Goal: Information Seeking & Learning: Find contact information

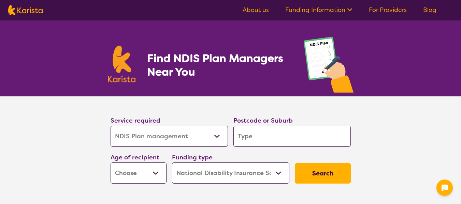
select select "NDIS Plan management"
select select "NDIS"
select select "NDIS Plan management"
select select "NDIS"
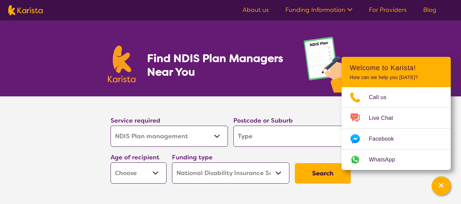
click at [280, 136] on input "search" at bounding box center [291, 136] width 117 height 21
click at [273, 138] on input "search" at bounding box center [291, 136] width 117 height 21
type input "5"
type input "51"
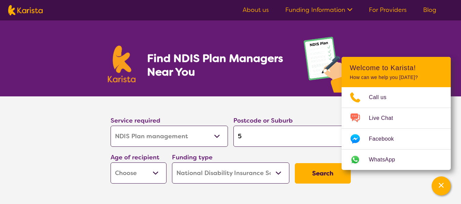
type input "51"
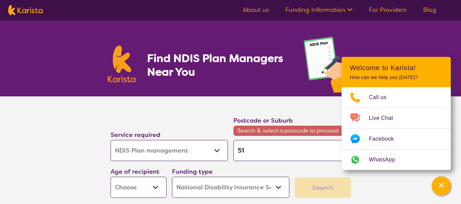
type input "511"
type input "5113"
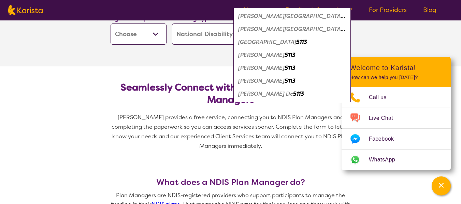
scroll to position [131, 0]
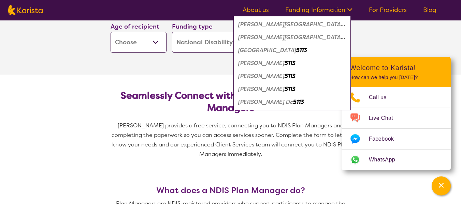
type input "5113"
click at [269, 90] on em "[PERSON_NAME]" at bounding box center [261, 89] width 46 height 7
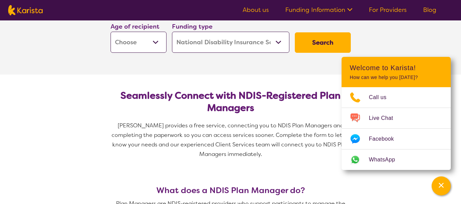
click at [326, 46] on button "Search" at bounding box center [323, 42] width 56 height 20
click at [300, 32] on div "Search" at bounding box center [322, 43] width 61 height 26
click at [322, 53] on div "Search" at bounding box center [322, 43] width 61 height 26
click at [318, 45] on button "Search" at bounding box center [323, 42] width 56 height 20
click at [437, 186] on div "Channel Menu" at bounding box center [441, 186] width 14 height 15
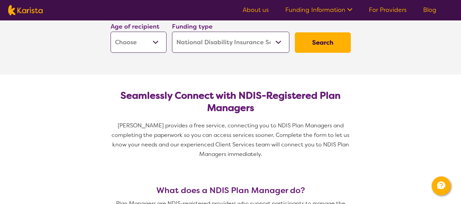
click at [339, 47] on button "Search" at bounding box center [323, 42] width 56 height 20
click at [156, 43] on select "Early Childhood - 0 to 9 Child - 10 to 11 Adolescent - 12 to 17 Adult - 18 to 6…" at bounding box center [139, 42] width 56 height 21
select select "AS"
click at [111, 32] on select "Early Childhood - 0 to 9 Child - 10 to 11 Adolescent - 12 to 17 Adult - 18 to 6…" at bounding box center [139, 42] width 56 height 21
select select "AS"
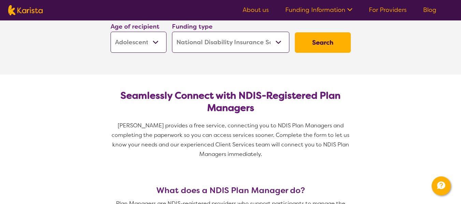
click at [307, 50] on button "Search" at bounding box center [323, 42] width 56 height 20
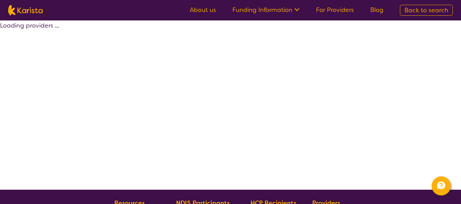
select select "by_score"
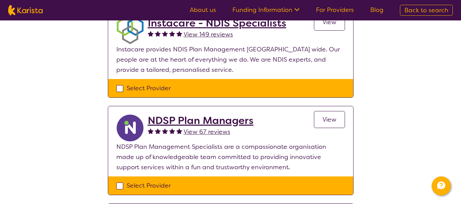
scroll to position [419, 0]
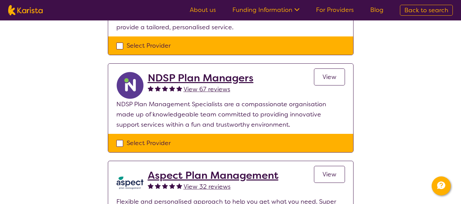
click at [340, 77] on link "View" at bounding box center [329, 77] width 31 height 17
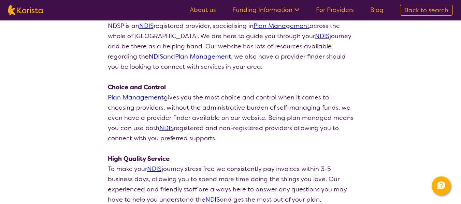
scroll to position [161, 0]
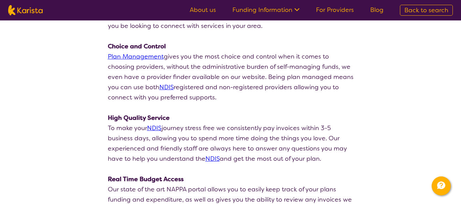
click at [131, 57] on link "Plan Management" at bounding box center [136, 57] width 56 height 8
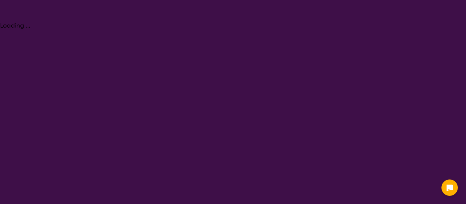
select select "NDIS Plan management"
select select "AS"
select select "NDIS"
select select "NDIS Plan management"
select select "AS"
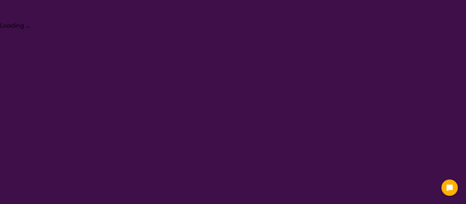
select select "NDIS"
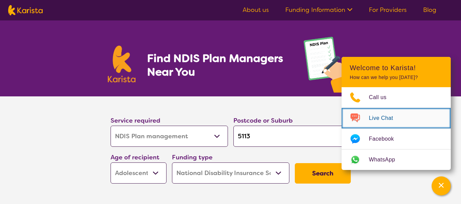
click at [389, 118] on span "Live Chat" at bounding box center [385, 118] width 32 height 10
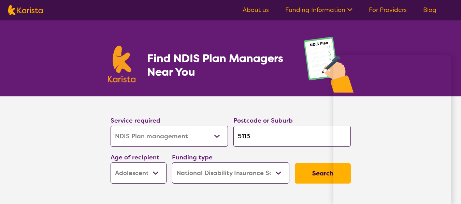
click at [225, 136] on select "Allied Health Assistant Assessment (ADHD or Autism) Behaviour support Counselli…" at bounding box center [169, 136] width 117 height 21
